Goal: Task Accomplishment & Management: Manage account settings

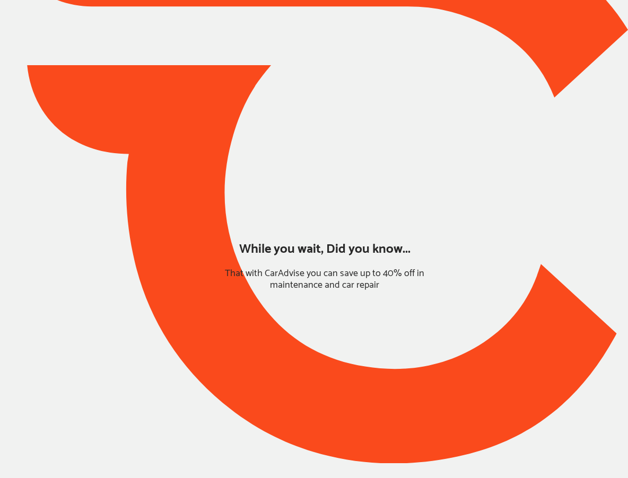
type input "*******"
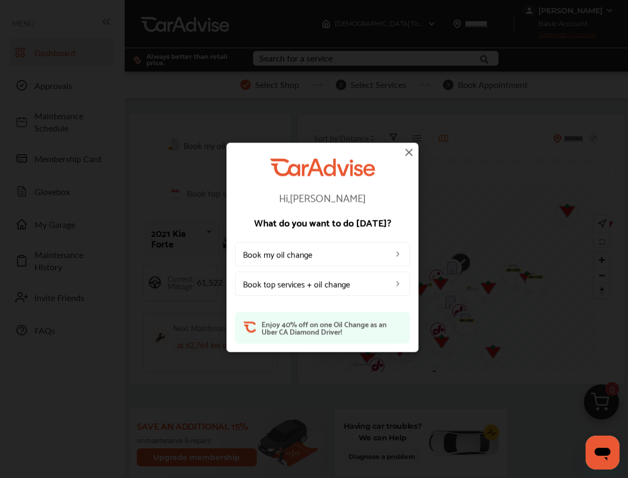
click at [408, 152] on img at bounding box center [408, 152] width 13 height 13
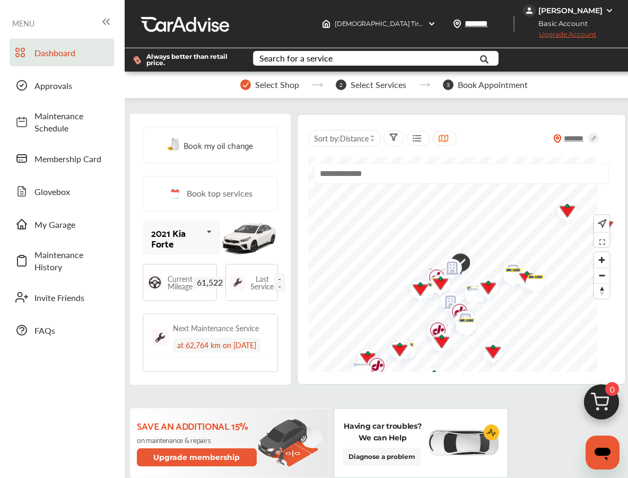
click at [569, 11] on div "ELIO OTELL" at bounding box center [570, 11] width 64 height 10
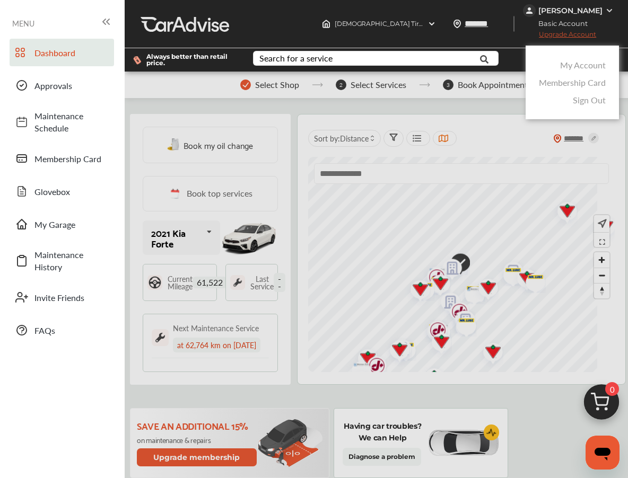
click at [577, 68] on link "My Account" at bounding box center [583, 65] width 46 height 12
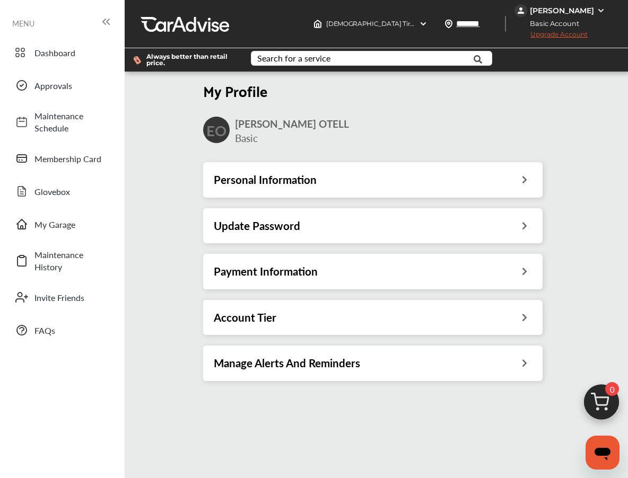
click at [231, 269] on h3 "Payment Information" at bounding box center [266, 272] width 104 height 14
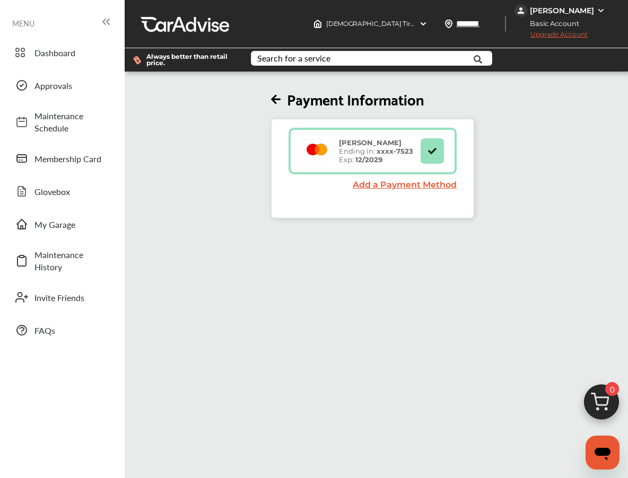
scroll to position [1, 0]
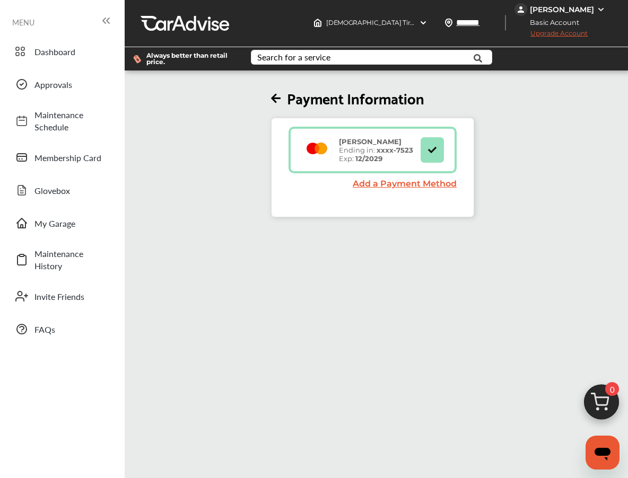
click at [427, 152] on icon at bounding box center [432, 149] width 10 height 7
click at [409, 183] on link "Add a Payment Method" at bounding box center [405, 184] width 104 height 10
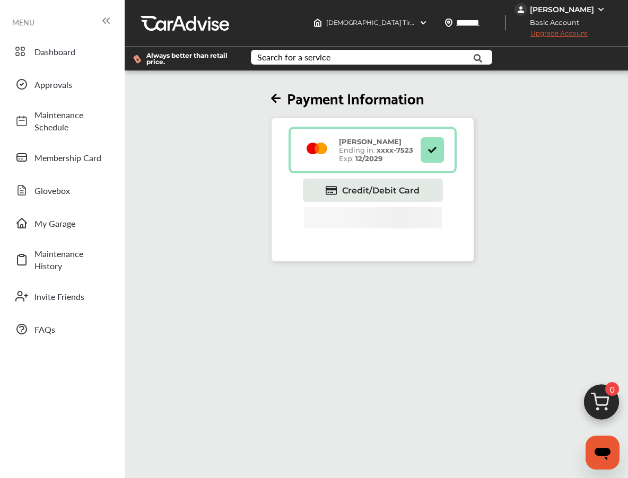
click at [440, 147] on button at bounding box center [431, 149] width 23 height 25
click at [278, 103] on icon at bounding box center [276, 98] width 10 height 11
